Goal: Information Seeking & Learning: Check status

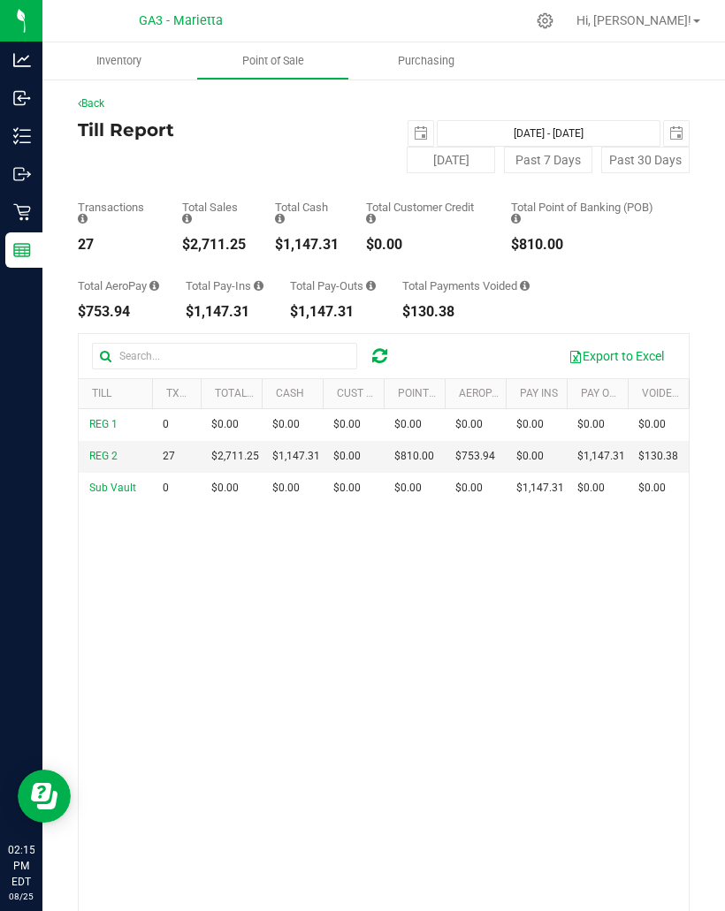
click at [446, 157] on button "[DATE]" at bounding box center [451, 160] width 88 height 27
type input "[DATE] - [DATE]"
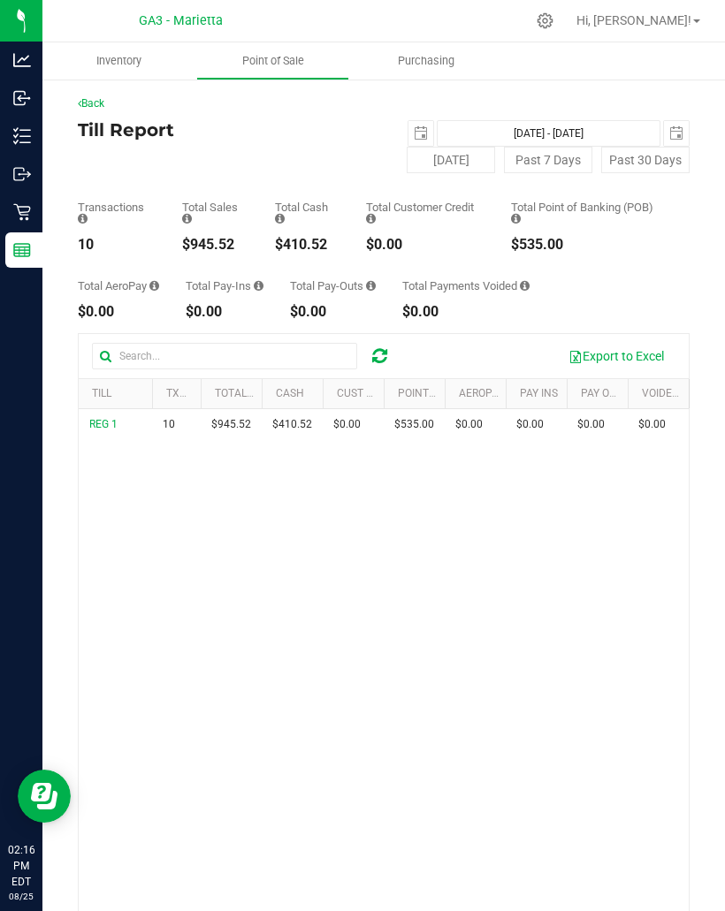
click at [101, 103] on link "Back" at bounding box center [91, 103] width 27 height 12
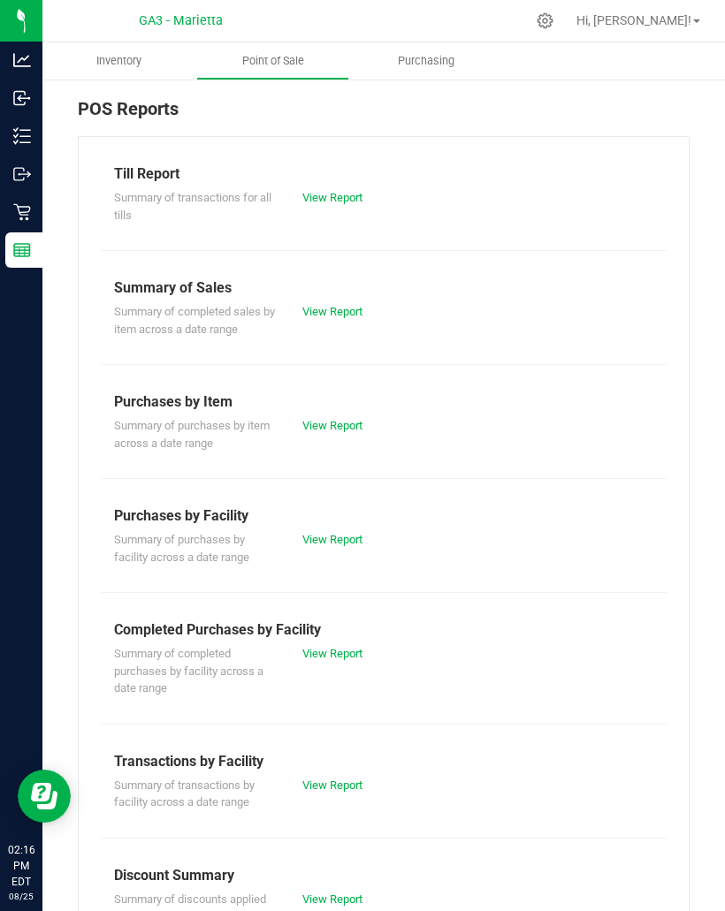
click at [332, 409] on div "Purchases by Item" at bounding box center [383, 401] width 539 height 21
click at [346, 427] on link "View Report" at bounding box center [332, 425] width 60 height 13
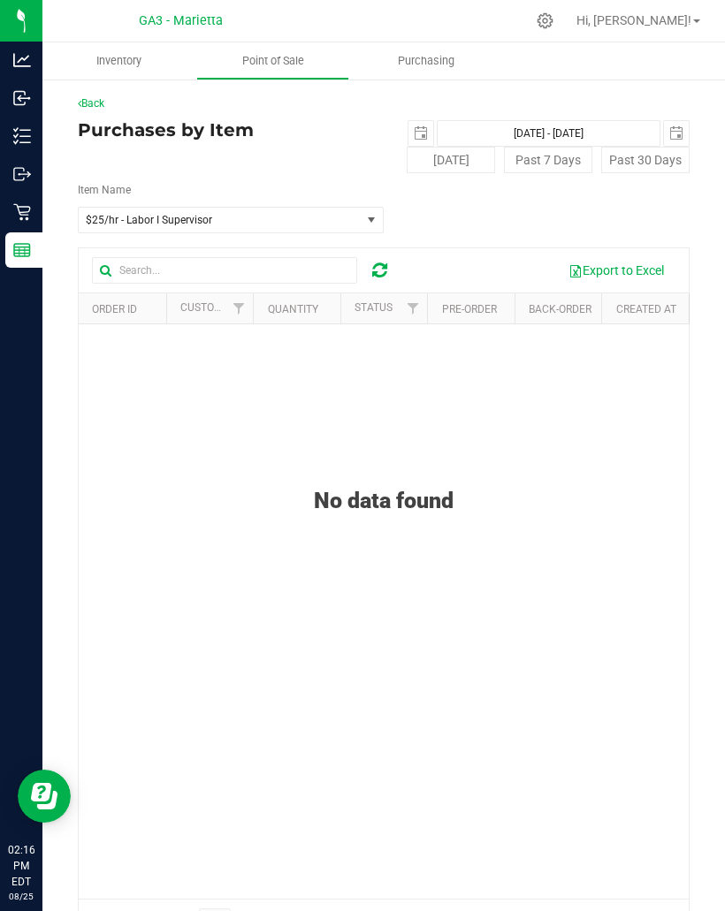
click at [104, 99] on link "Back" at bounding box center [91, 103] width 27 height 12
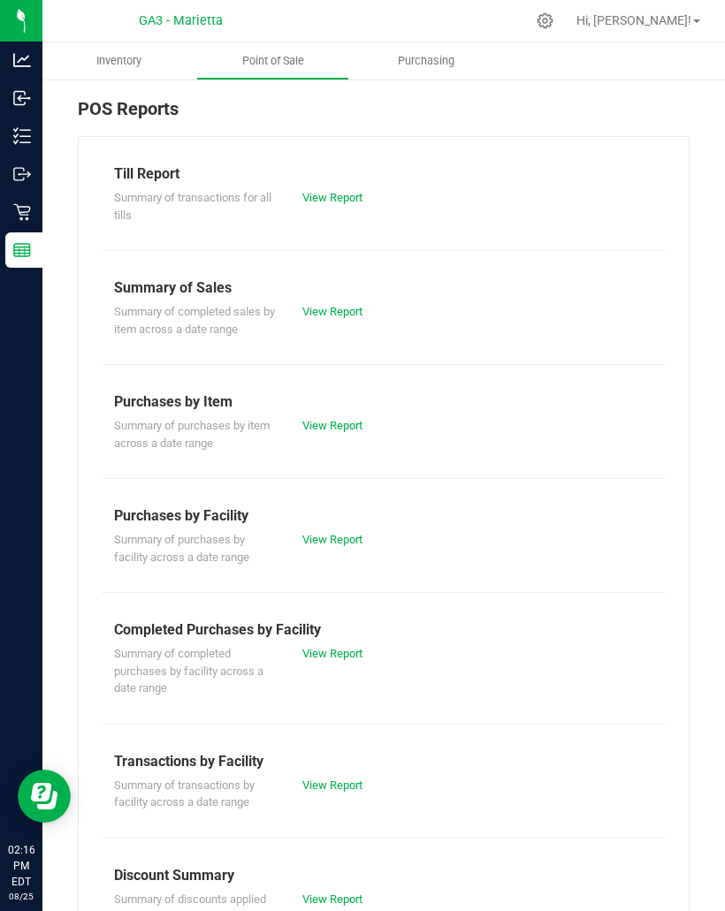
click at [335, 305] on link "View Report" at bounding box center [332, 311] width 60 height 13
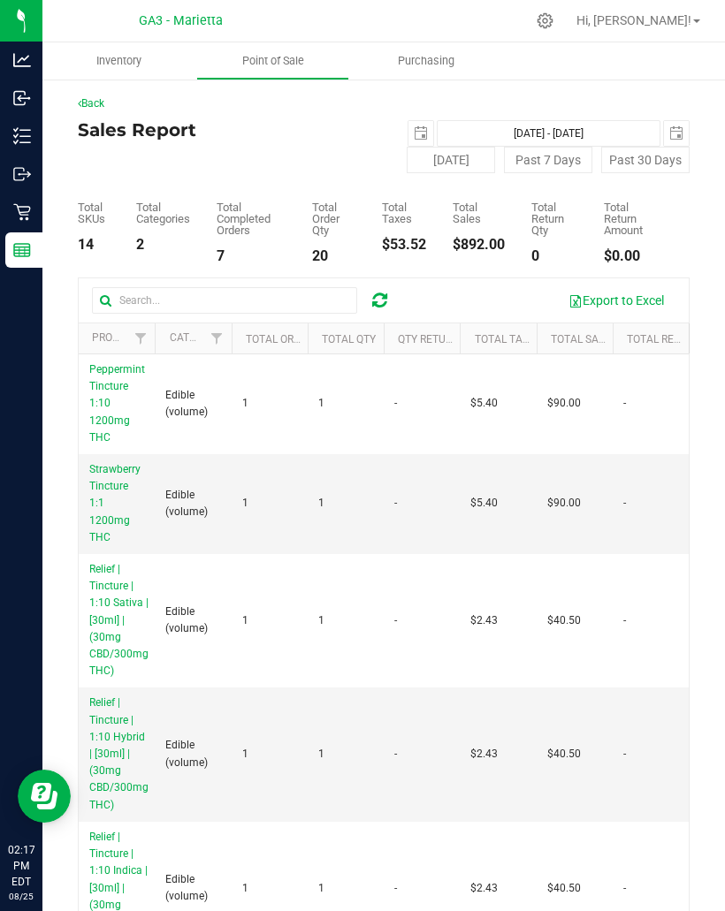
click at [88, 106] on link "Back" at bounding box center [91, 103] width 27 height 12
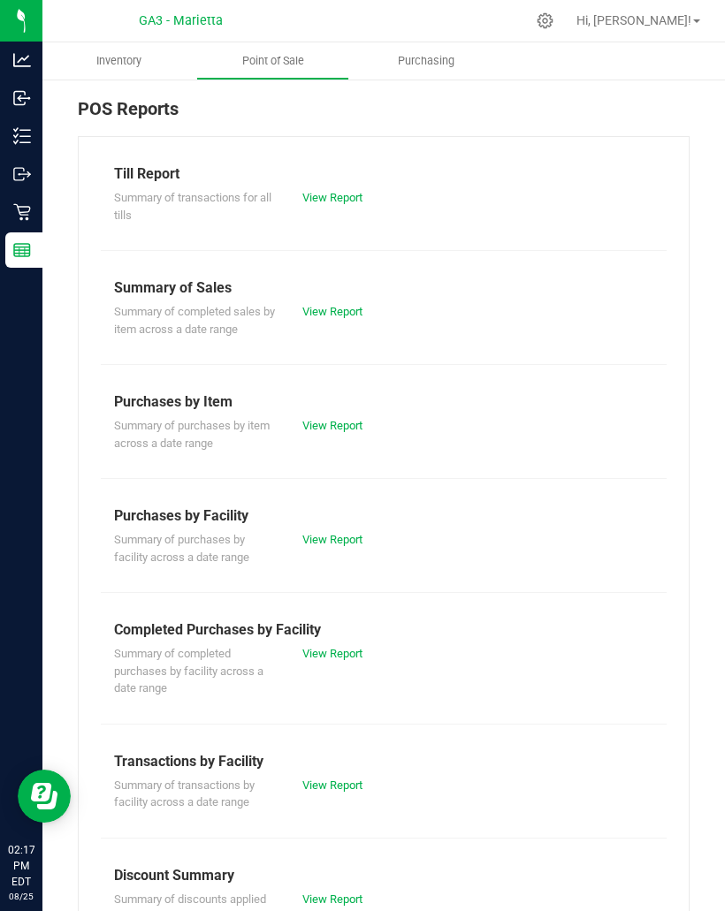
click at [350, 193] on link "View Report" at bounding box center [332, 197] width 60 height 13
